Goal: Communication & Community: Participate in discussion

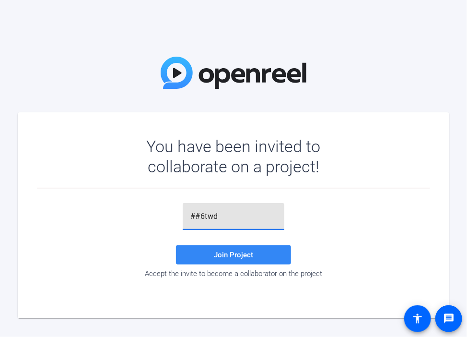
type input "##6twd"
click at [204, 256] on span at bounding box center [233, 254] width 115 height 23
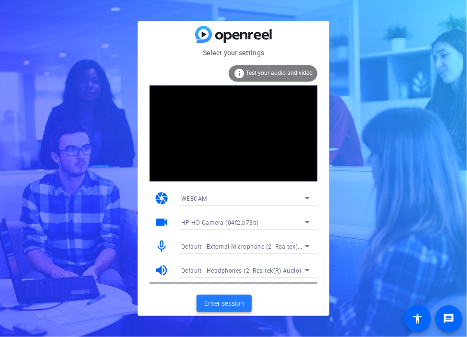
click at [216, 303] on span "Enter session" at bounding box center [224, 303] width 40 height 10
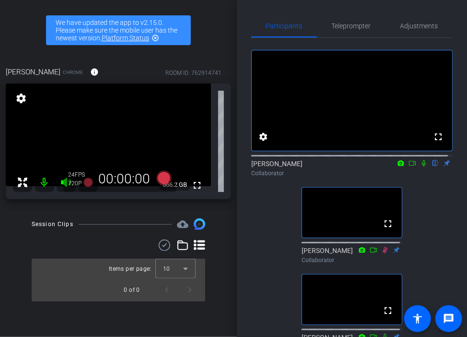
click at [422, 166] on icon at bounding box center [424, 163] width 4 height 6
click at [420, 166] on icon at bounding box center [424, 163] width 8 height 7
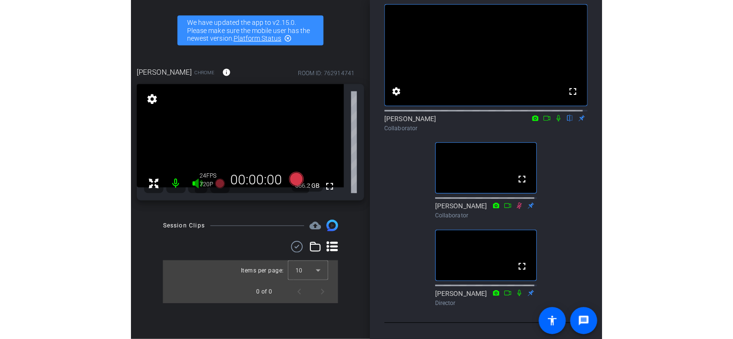
scroll to position [42, 0]
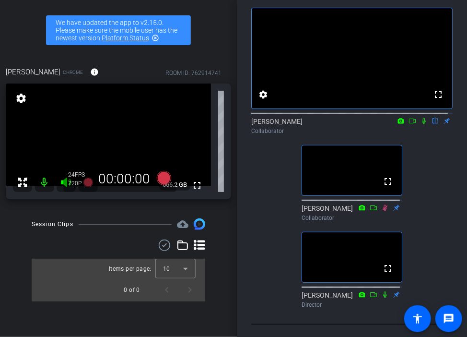
click at [422, 124] on icon at bounding box center [424, 121] width 4 height 6
click at [409, 124] on icon at bounding box center [413, 120] width 8 height 7
click at [421, 123] on icon at bounding box center [423, 120] width 5 height 5
click at [409, 123] on icon at bounding box center [412, 120] width 7 height 5
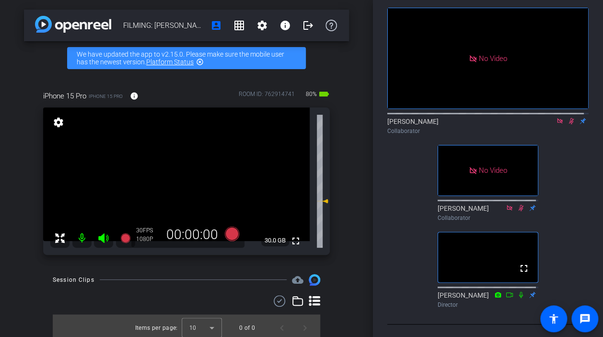
click at [467, 123] on icon at bounding box center [559, 120] width 5 height 5
click at [467, 124] on icon at bounding box center [560, 120] width 8 height 7
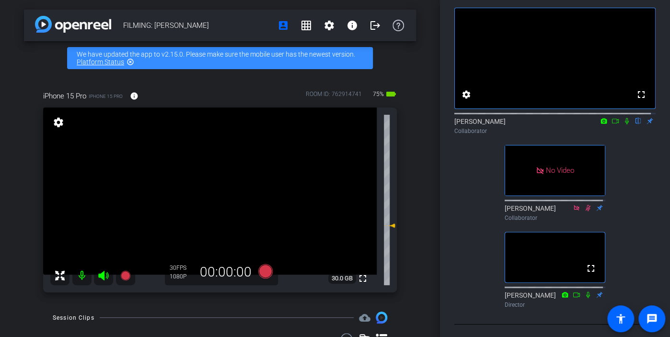
click at [467, 124] on icon at bounding box center [627, 120] width 8 height 7
drag, startPoint x: 621, startPoint y: 129, endPoint x: 497, endPoint y: 142, distance: 125.4
click at [467, 135] on div "Collaborator" at bounding box center [555, 131] width 201 height 9
click at [467, 124] on icon at bounding box center [627, 120] width 8 height 7
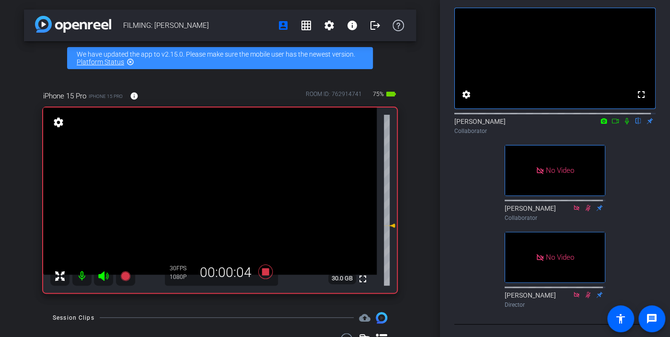
click at [467, 124] on icon at bounding box center [627, 120] width 8 height 7
click at [467, 124] on icon at bounding box center [616, 120] width 8 height 7
click at [467, 124] on icon at bounding box center [638, 121] width 5 height 6
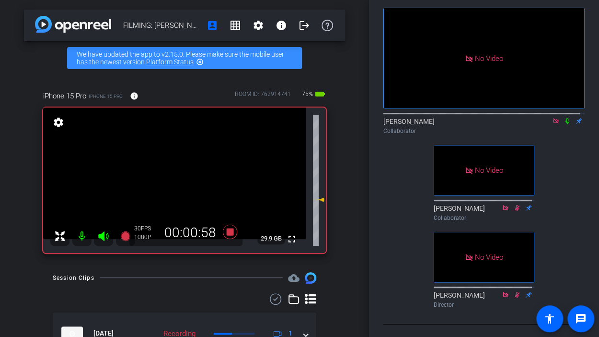
click at [467, 124] on icon at bounding box center [568, 120] width 8 height 7
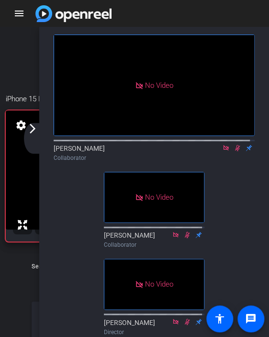
click at [234, 151] on icon at bounding box center [238, 147] width 8 height 7
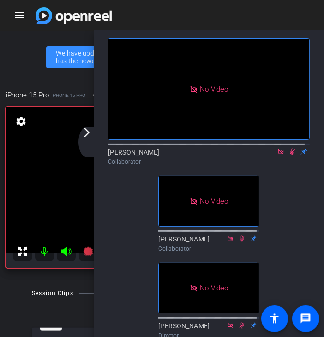
click at [290, 155] on icon at bounding box center [292, 152] width 5 height 6
click at [288, 155] on icon at bounding box center [292, 151] width 8 height 7
click at [0, 64] on html "Accessibility Screen-Reader Guide, Feedback, and Issue Reporting | New window m…" at bounding box center [162, 168] width 324 height 337
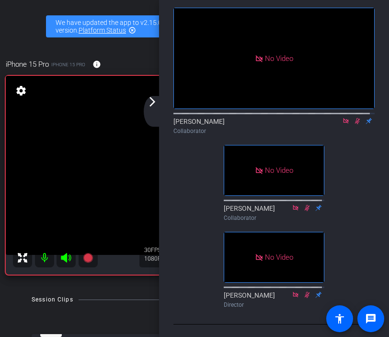
click at [354, 124] on icon at bounding box center [358, 120] width 8 height 7
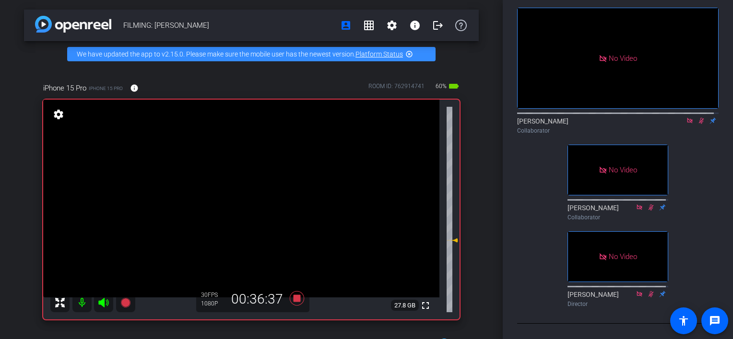
click at [467, 124] on icon at bounding box center [701, 121] width 5 height 6
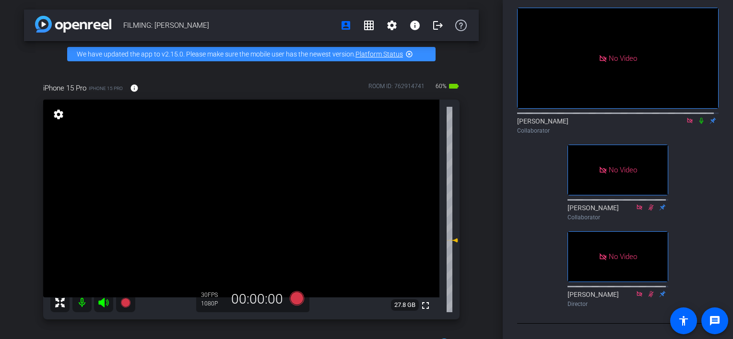
click at [467, 123] on icon at bounding box center [689, 120] width 5 height 5
click at [467, 124] on icon at bounding box center [690, 120] width 8 height 7
click at [467, 124] on icon at bounding box center [678, 120] width 8 height 7
click at [467, 124] on icon at bounding box center [701, 120] width 8 height 7
click at [467, 124] on icon at bounding box center [701, 121] width 4 height 6
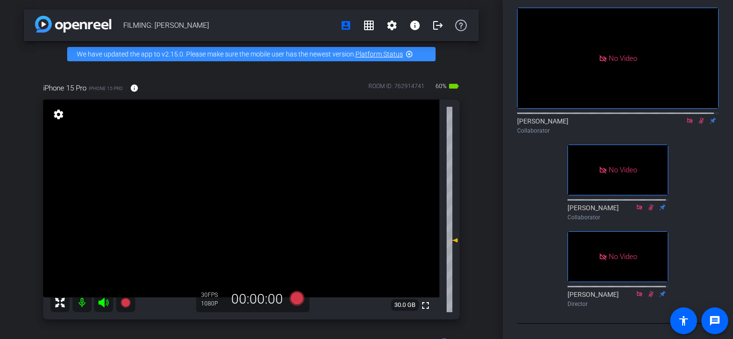
click at [265, 87] on div "iPhone 15 Pro iPhone 15 Pro info ROOM ID: 762914741 60% battery_std" at bounding box center [251, 88] width 416 height 23
click at [467, 124] on icon at bounding box center [701, 121] width 5 height 6
click at [467, 123] on icon at bounding box center [689, 120] width 5 height 5
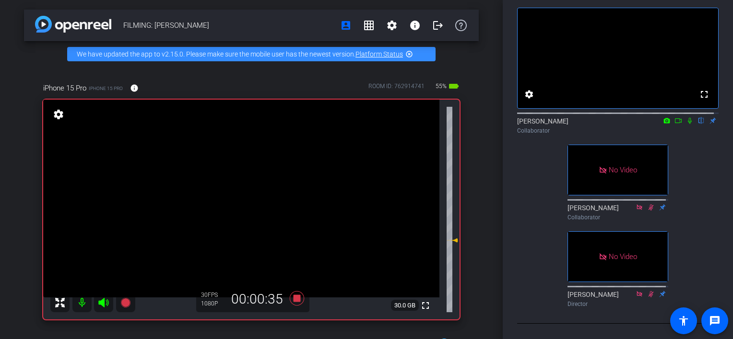
click at [467, 124] on icon at bounding box center [690, 120] width 8 height 7
click at [467, 124] on icon at bounding box center [689, 121] width 5 height 6
click at [467, 124] on icon at bounding box center [690, 120] width 8 height 7
click at [467, 124] on icon at bounding box center [678, 120] width 8 height 7
click at [467, 124] on icon at bounding box center [701, 120] width 8 height 7
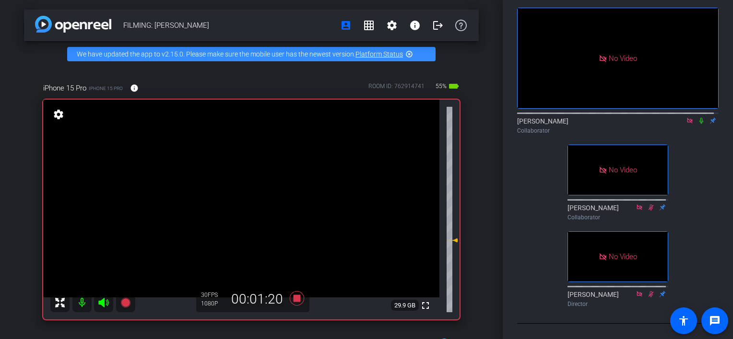
click at [467, 124] on icon at bounding box center [701, 120] width 8 height 7
click at [467, 10] on div "No Video" at bounding box center [617, 58] width 200 height 100
